Goal: Task Accomplishment & Management: Use online tool/utility

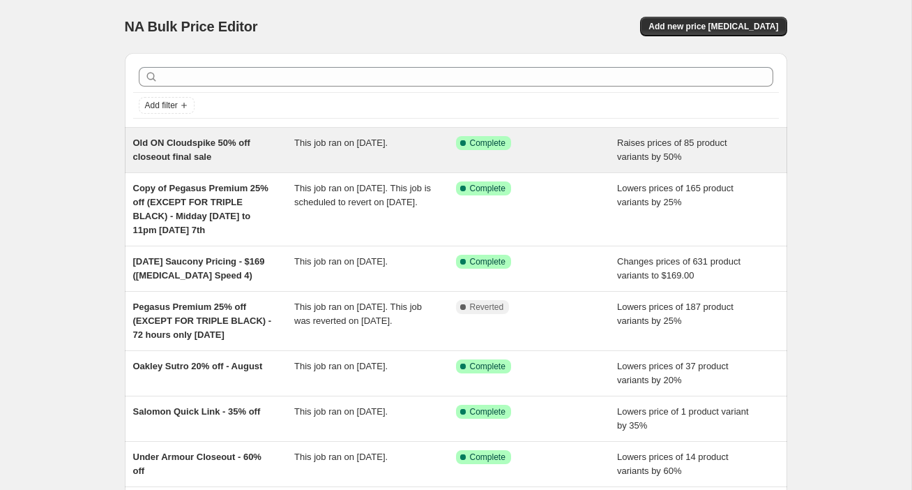
click at [167, 140] on span "Old ON Cloudspike 50% off closeout final sale" at bounding box center [191, 149] width 117 height 24
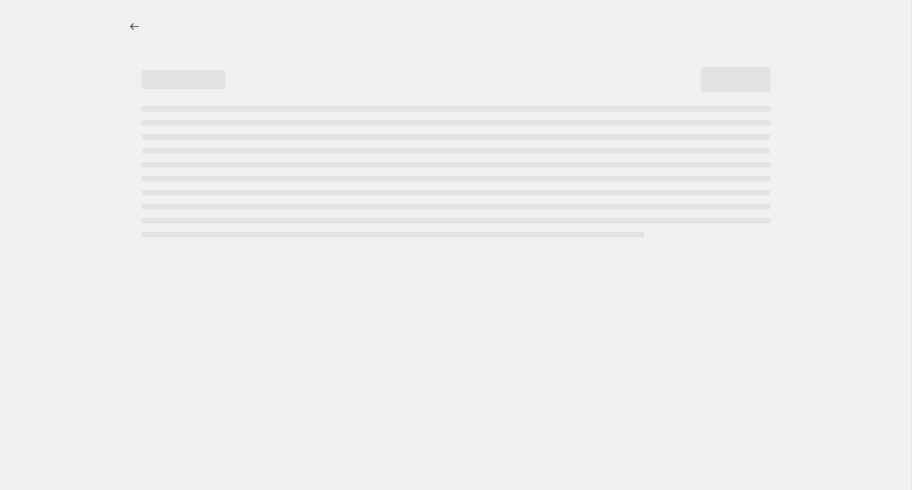
select select "percentage"
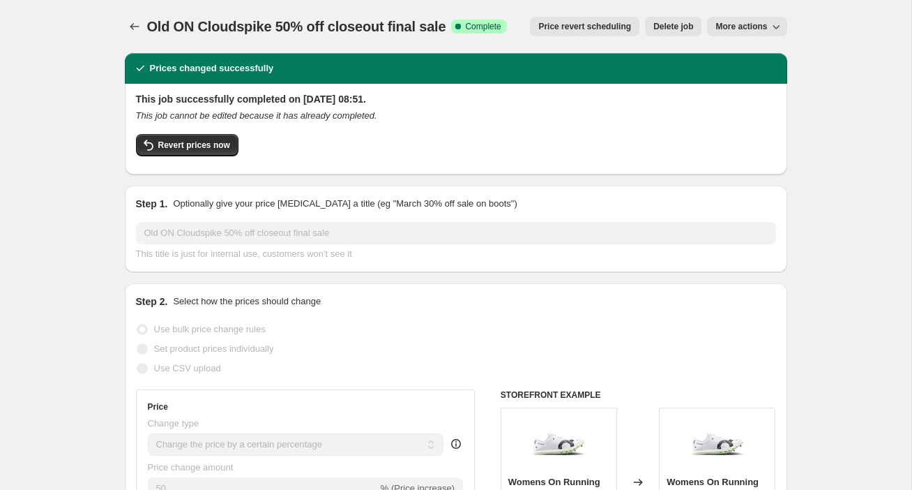
click at [673, 31] on span "Delete job" at bounding box center [674, 26] width 40 height 11
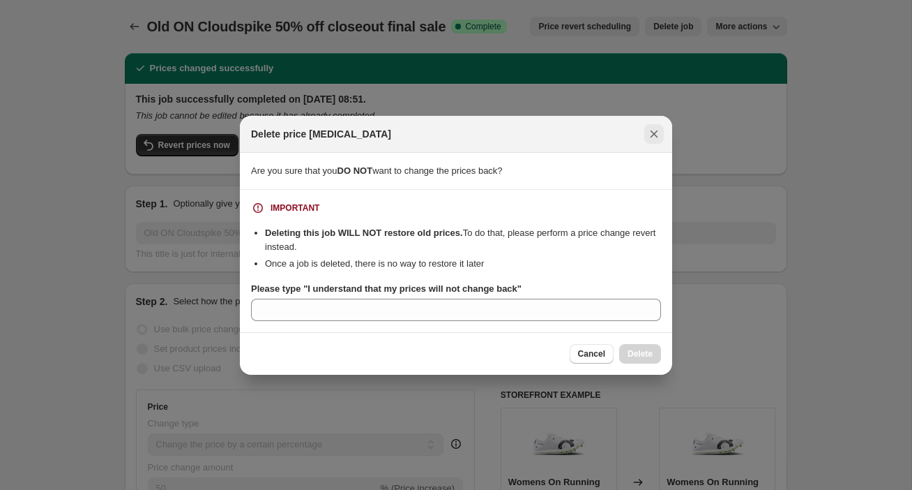
click at [657, 133] on icon "Close" at bounding box center [654, 134] width 14 height 14
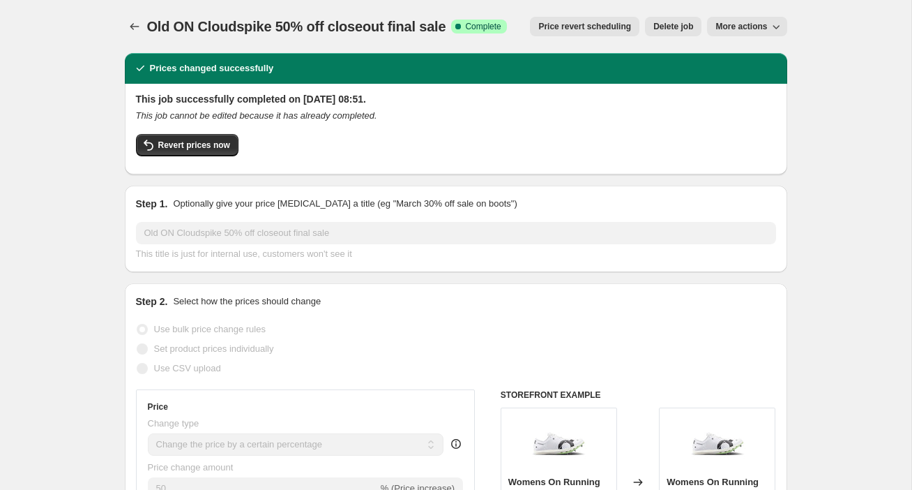
click at [737, 27] on span "More actions" at bounding box center [742, 26] width 52 height 11
click at [193, 146] on span "Revert prices now" at bounding box center [194, 145] width 72 height 11
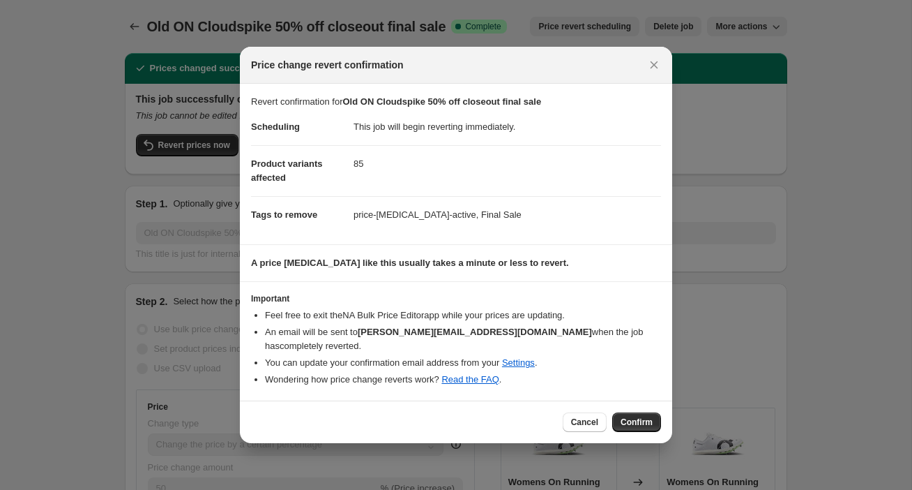
click at [622, 416] on span "Confirm" at bounding box center [637, 421] width 32 height 11
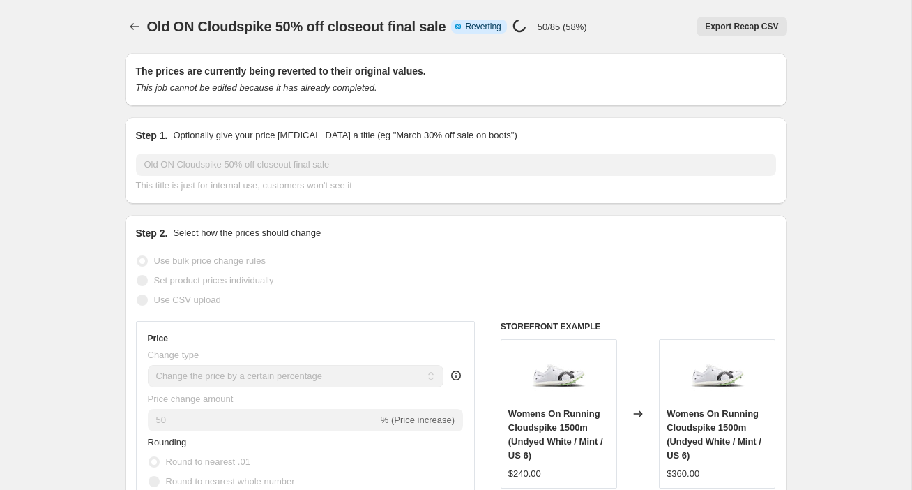
click at [544, 44] on div "Old ON Cloudspike 50% off closeout final sale. This page is ready Old ON Clouds…" at bounding box center [456, 26] width 663 height 53
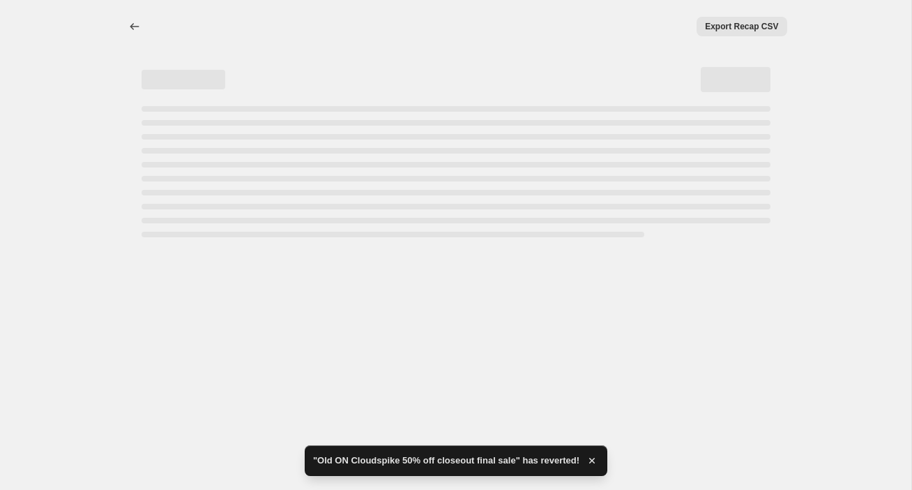
select select "percentage"
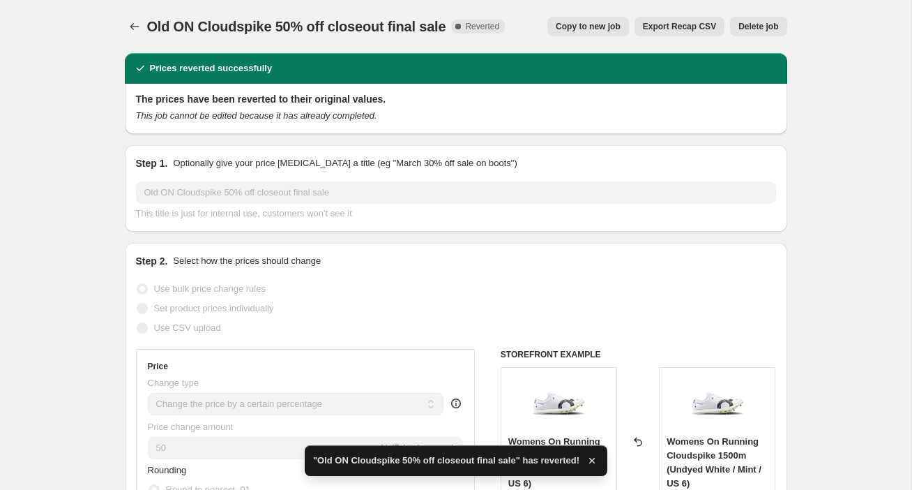
click at [593, 28] on span "Copy to new job" at bounding box center [588, 26] width 65 height 11
select select "percentage"
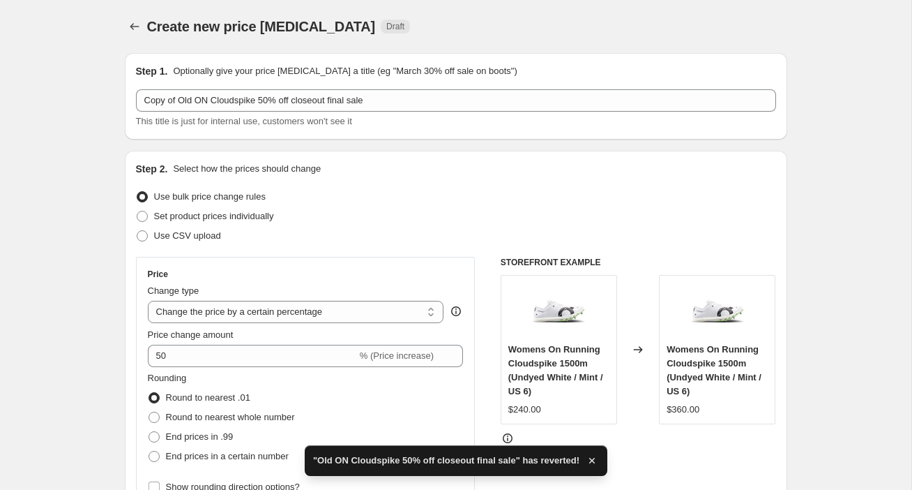
scroll to position [115, 0]
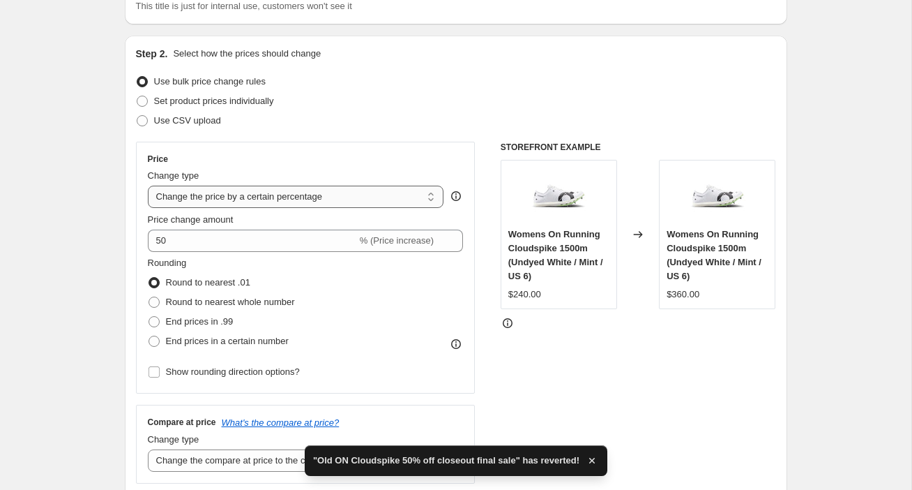
click at [283, 200] on select "Change the price to a certain amount Change the price by a certain amount Chang…" at bounding box center [296, 197] width 296 height 22
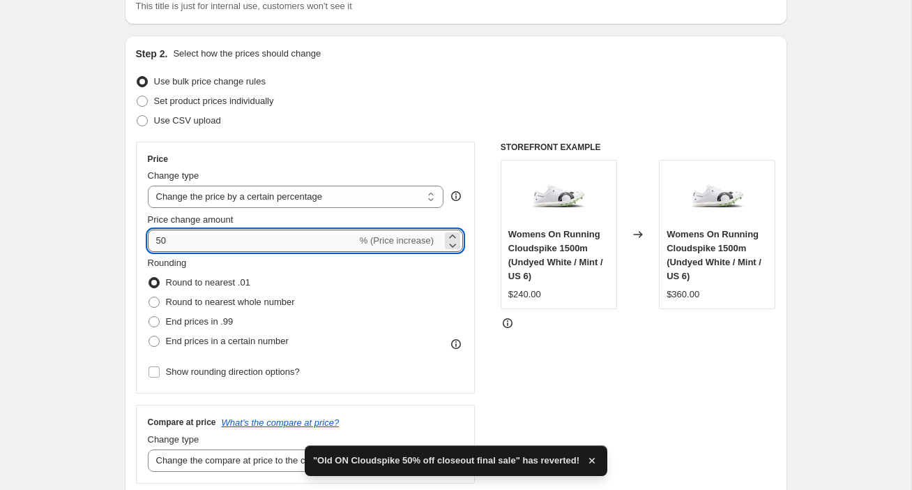
click at [315, 241] on input "50" at bounding box center [252, 240] width 209 height 22
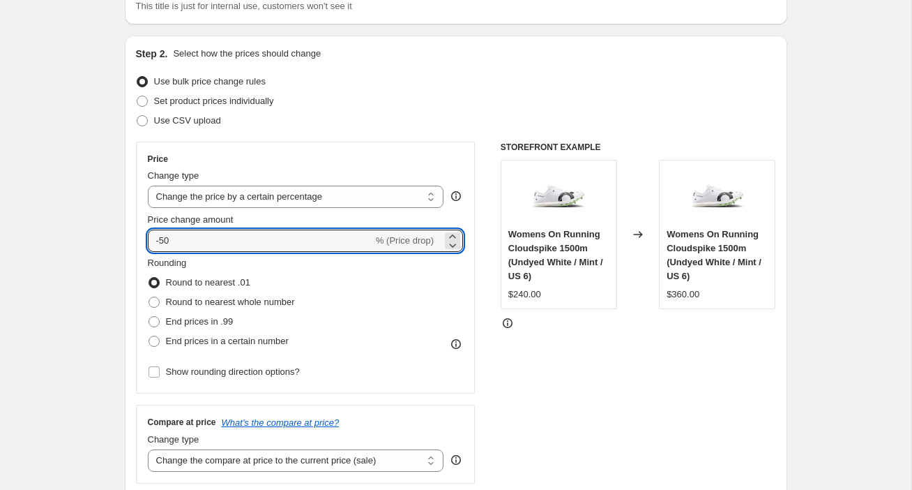
type input "-50"
click at [131, 197] on div "Step 2. Select how the prices should change Use bulk price change rules Set pro…" at bounding box center [456, 320] width 663 height 568
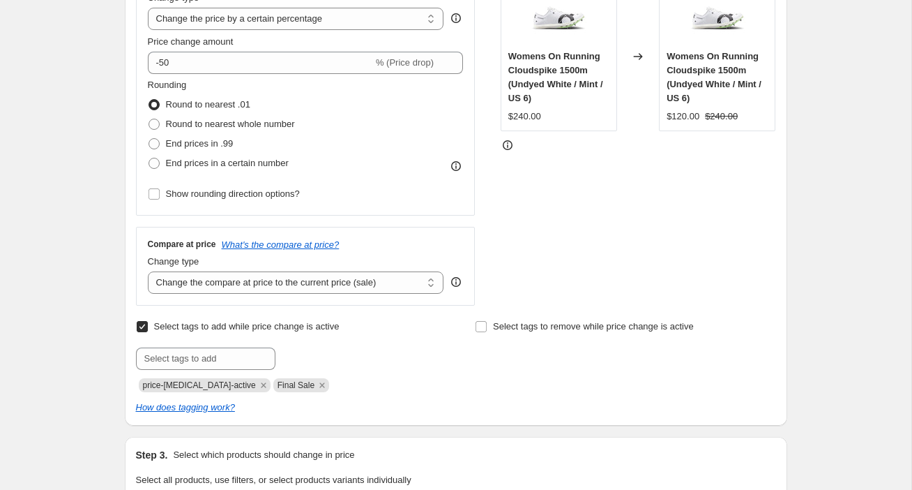
click at [71, 200] on div "Create new price [MEDICAL_DATA]. This page is ready Create new price [MEDICAL_D…" at bounding box center [456, 475] width 912 height 1537
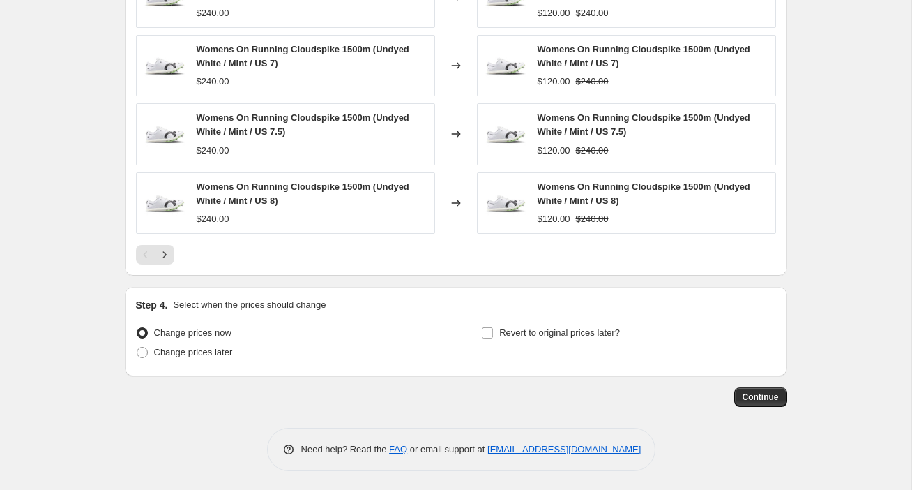
scroll to position [1048, 0]
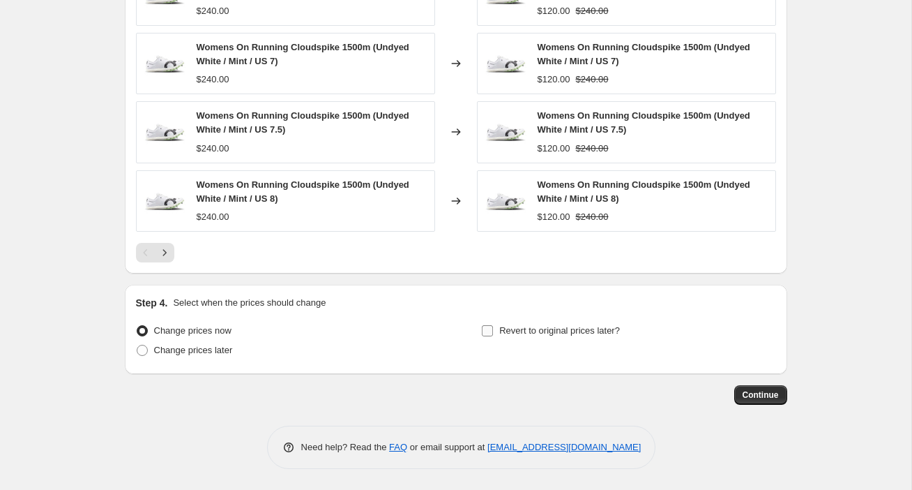
click at [545, 331] on span "Revert to original prices later?" at bounding box center [559, 330] width 121 height 10
click at [493, 331] on input "Revert to original prices later?" at bounding box center [487, 330] width 11 height 11
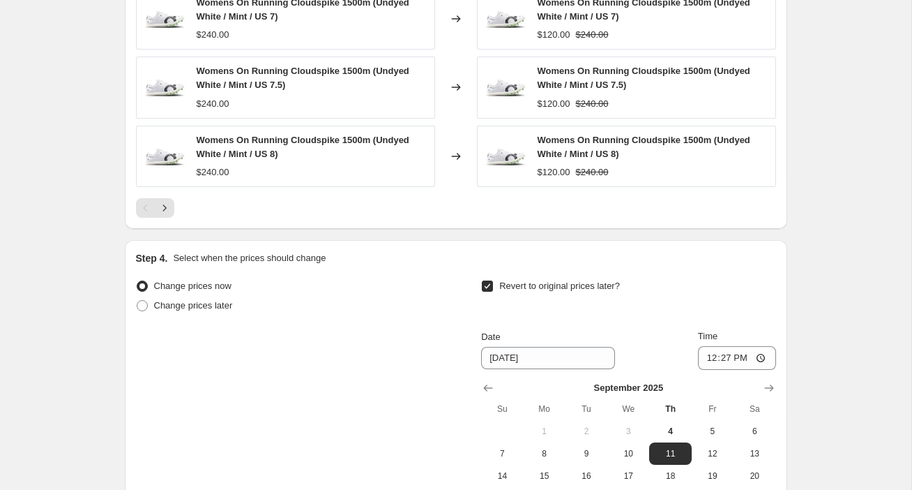
scroll to position [1096, 0]
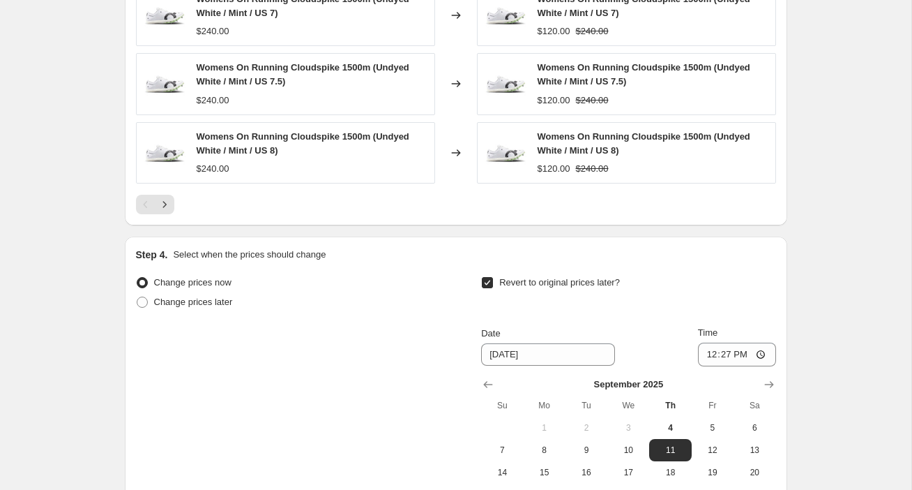
click at [559, 286] on span "Revert to original prices later?" at bounding box center [559, 282] width 121 height 10
click at [493, 286] on input "Revert to original prices later?" at bounding box center [487, 282] width 11 height 11
checkbox input "false"
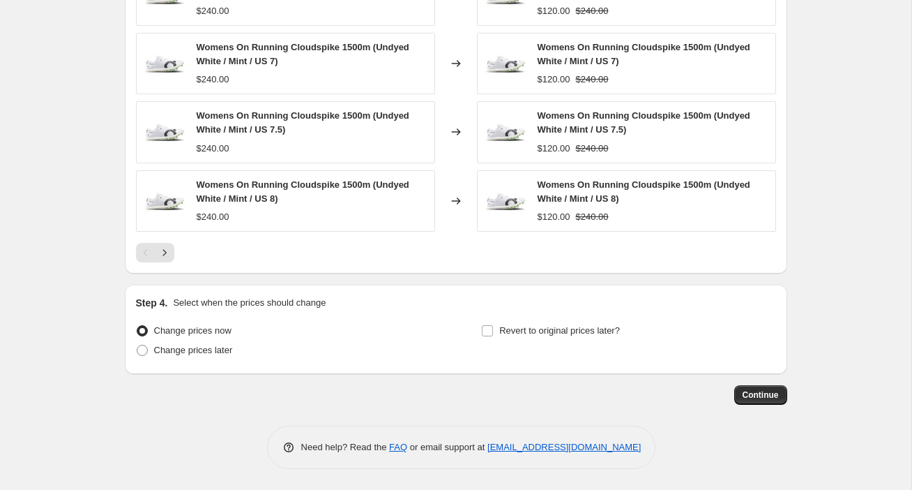
scroll to position [1048, 0]
click at [762, 396] on span "Continue" at bounding box center [761, 394] width 36 height 11
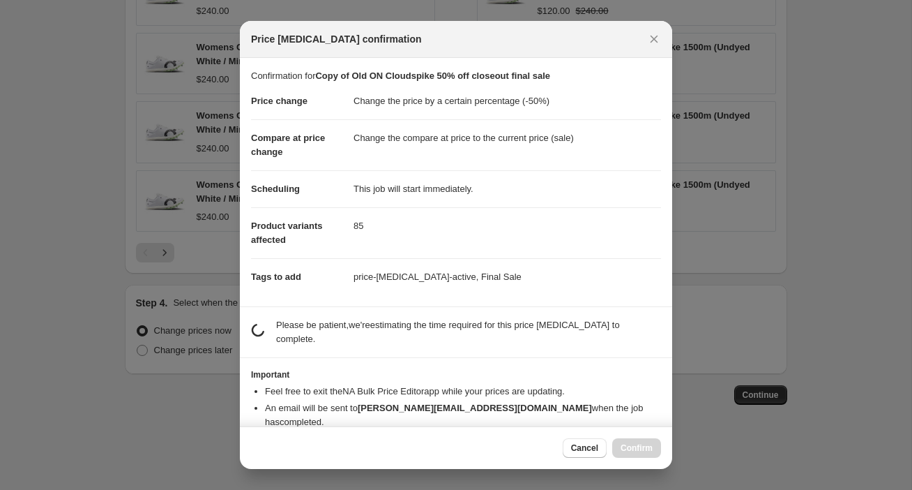
scroll to position [6, 0]
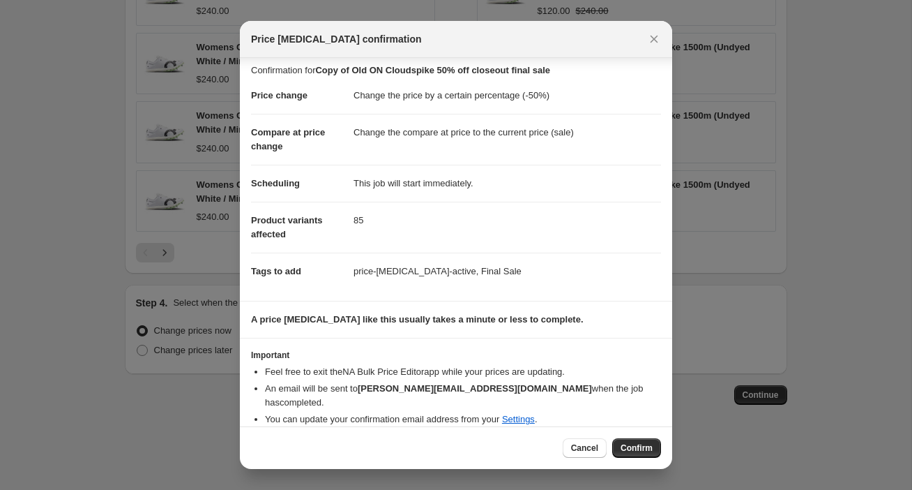
click at [642, 449] on span "Confirm" at bounding box center [637, 447] width 32 height 11
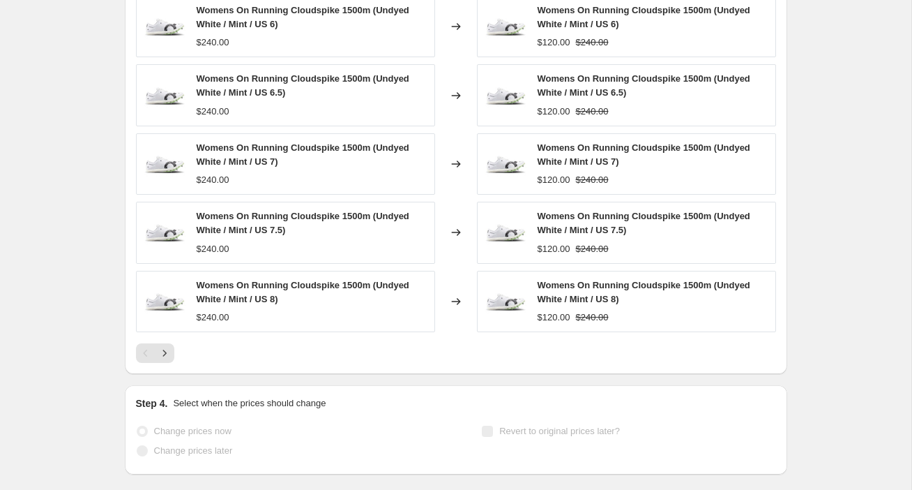
select select "percentage"
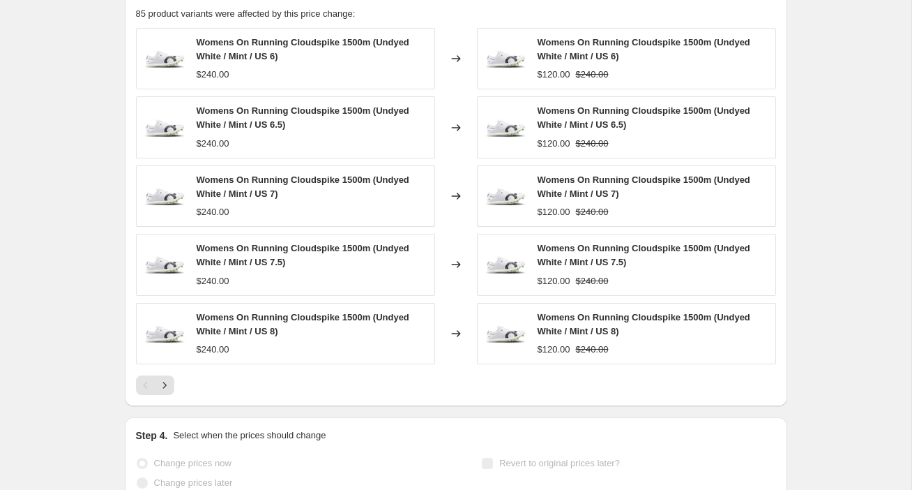
scroll to position [0, 0]
